Goal: Task Accomplishment & Management: Manage account settings

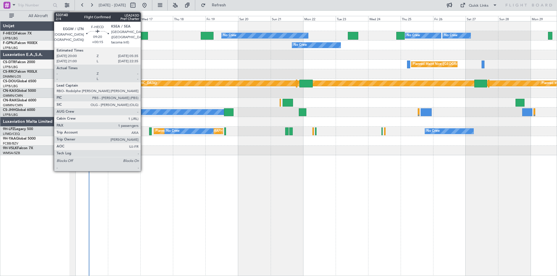
click at [143, 36] on div at bounding box center [141, 36] width 13 height 8
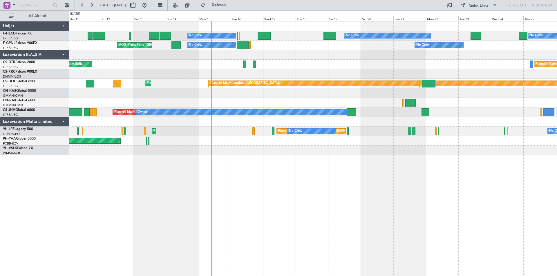
click at [362, 67] on div "Planned Maint Nice ([GEOGRAPHIC_DATA]) AOG Maint Sofia Planned Maint Mugla ([GE…" at bounding box center [312, 65] width 487 height 10
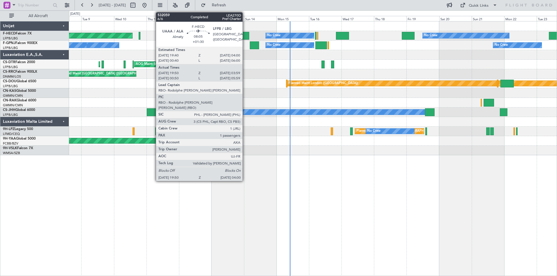
click at [245, 37] on div at bounding box center [243, 36] width 11 height 8
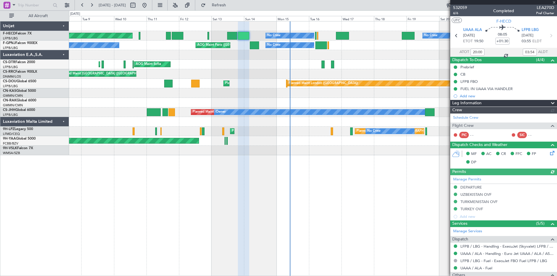
click at [469, 118] on link "Schedule Crew" at bounding box center [465, 118] width 25 height 6
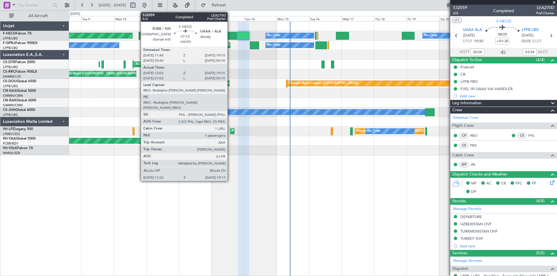
click at [230, 36] on div at bounding box center [232, 36] width 10 height 8
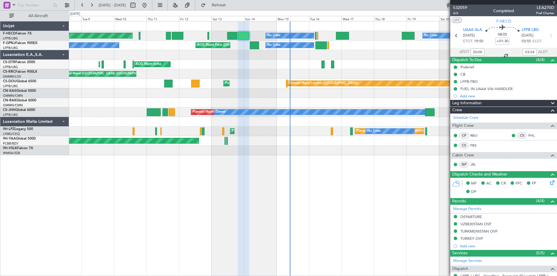
type input "+00:50"
type input "12:12"
type input "19:10"
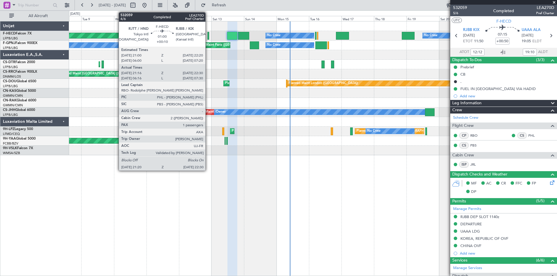
click at [208, 36] on div at bounding box center [208, 36] width 2 height 8
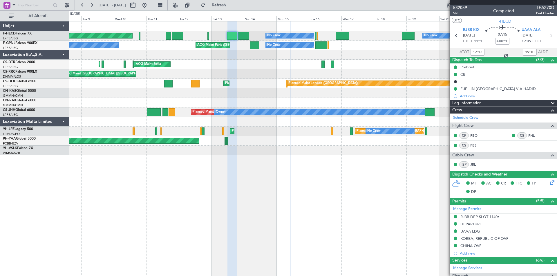
type input "+00:10"
type input "21:31"
type input "22:25"
